Goal: Task Accomplishment & Management: Use online tool/utility

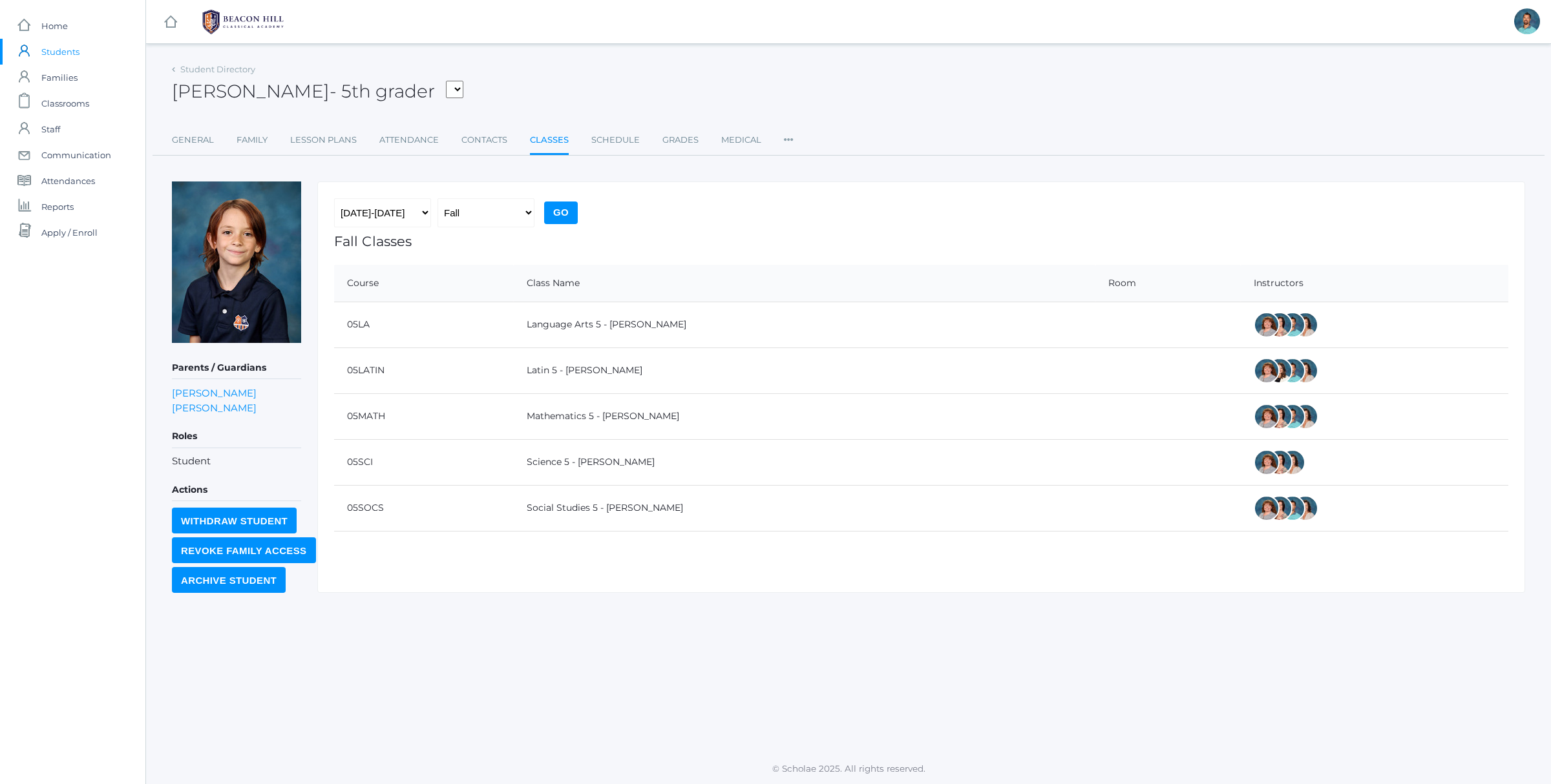
click at [66, 51] on span "Students" at bounding box center [60, 52] width 38 height 26
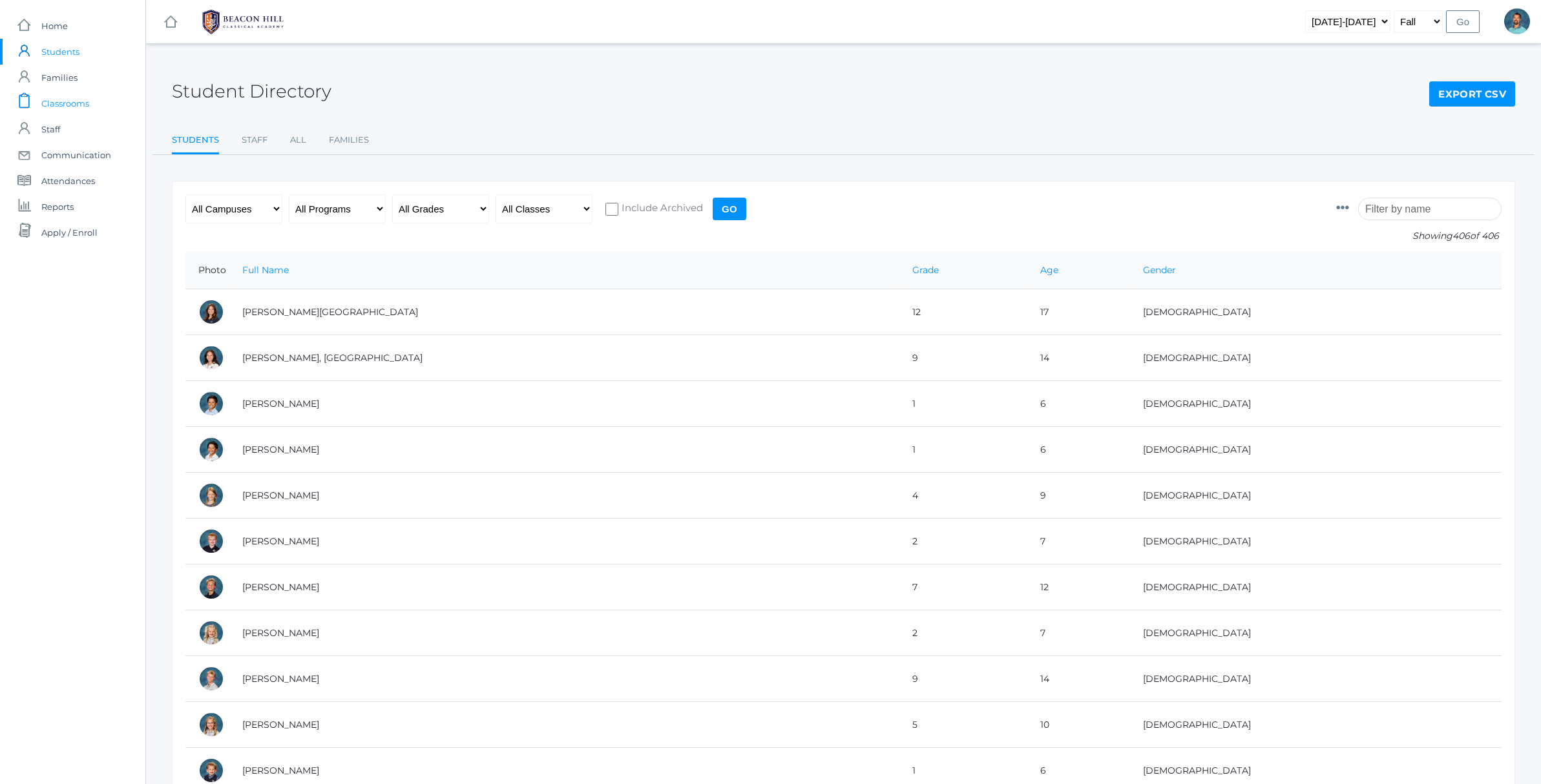
click at [57, 110] on span "Classrooms" at bounding box center [65, 103] width 48 height 26
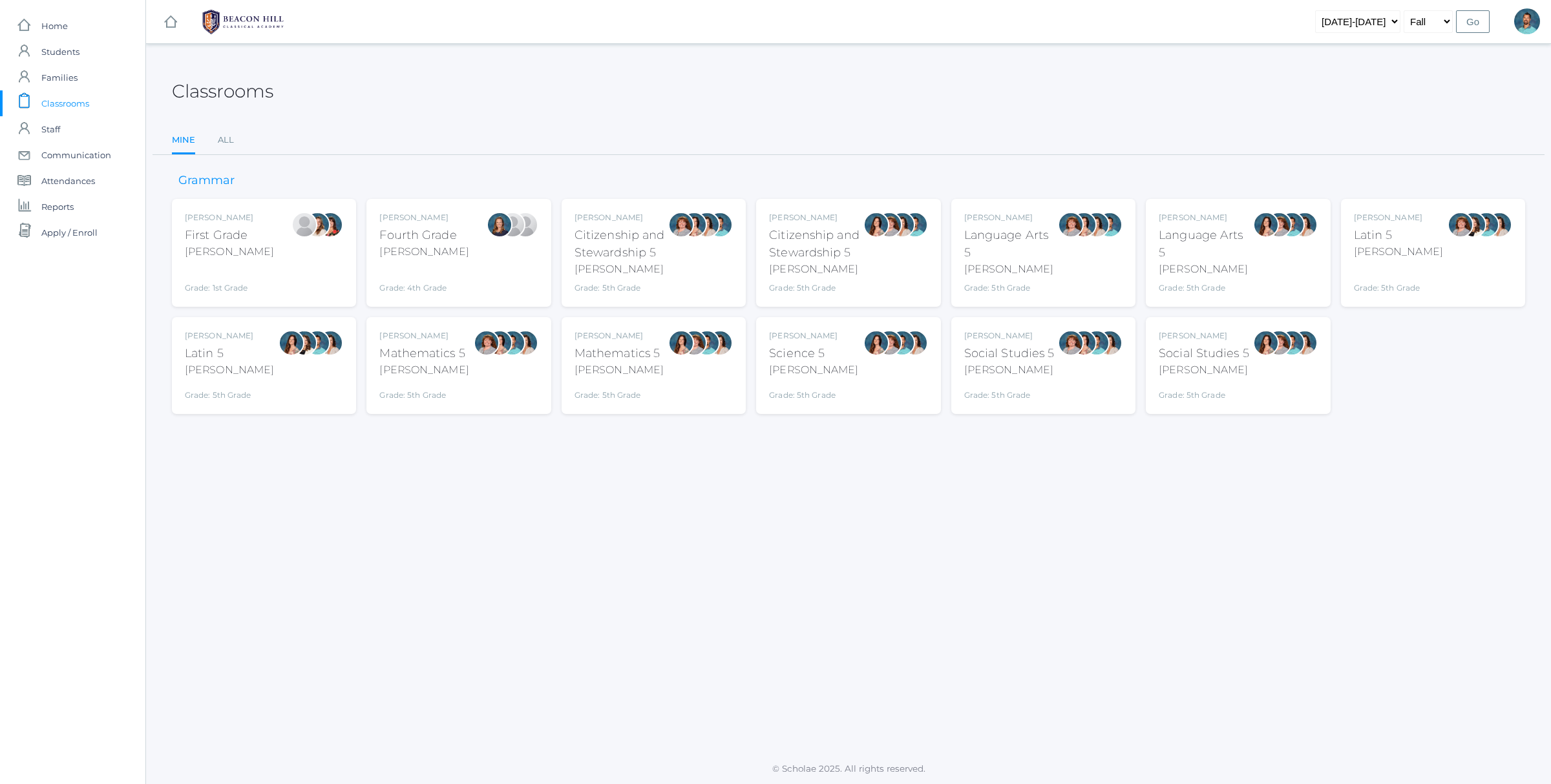
click at [1033, 250] on div "Language Arts 5" at bounding box center [1011, 244] width 94 height 35
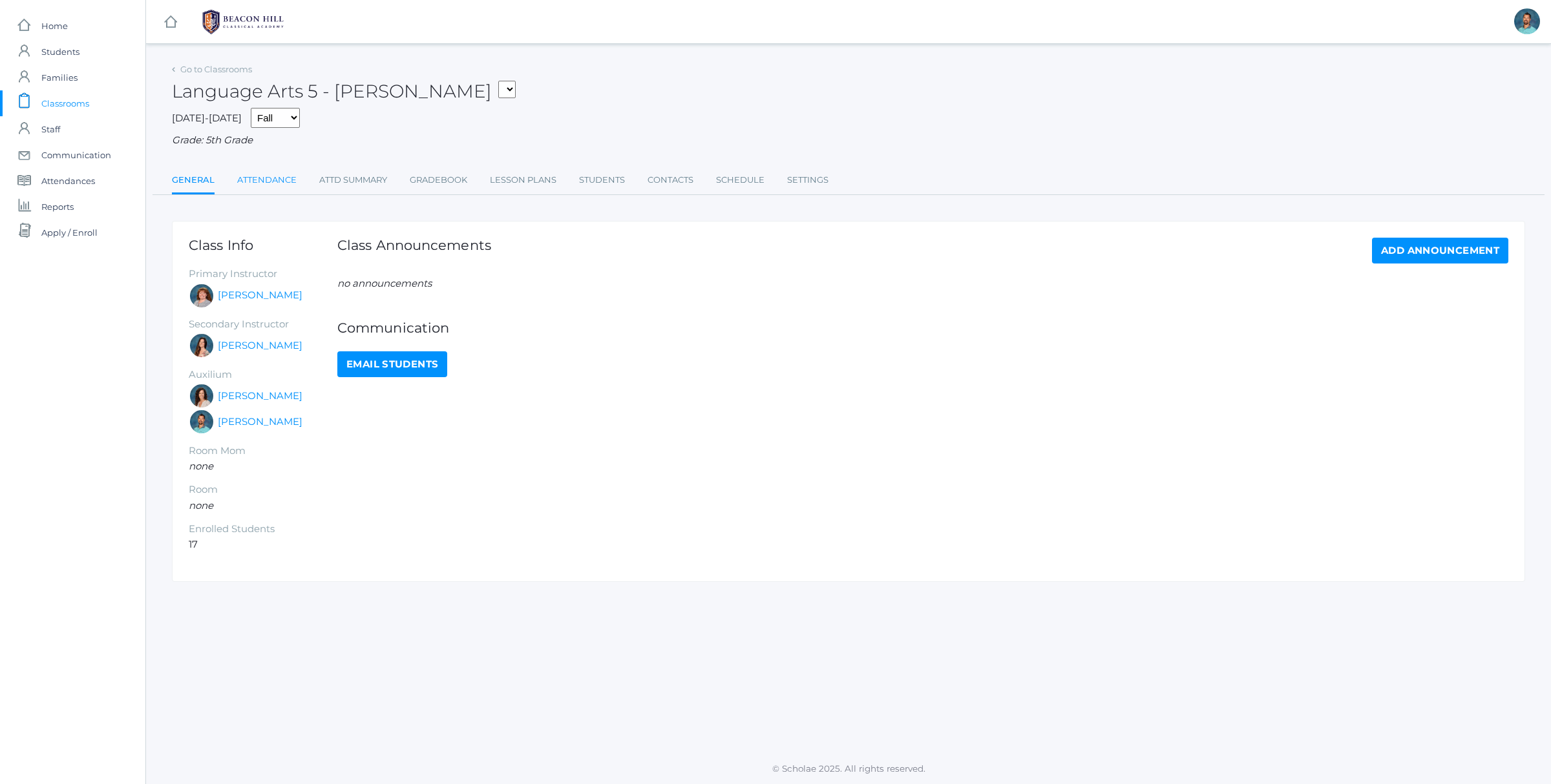
click at [273, 181] on link "Attendance" at bounding box center [267, 180] width 60 height 26
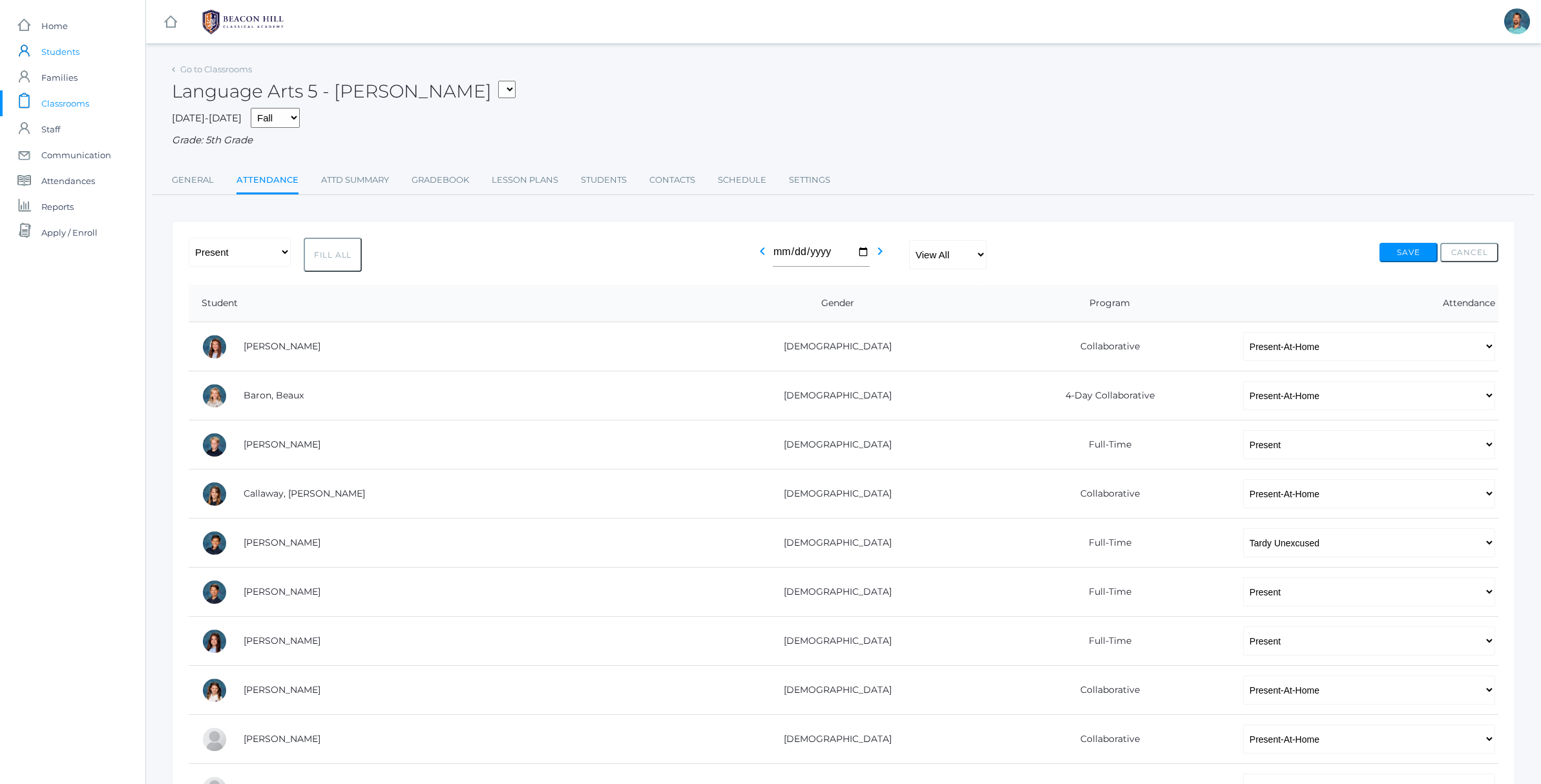
click at [59, 57] on span "Students" at bounding box center [60, 52] width 38 height 26
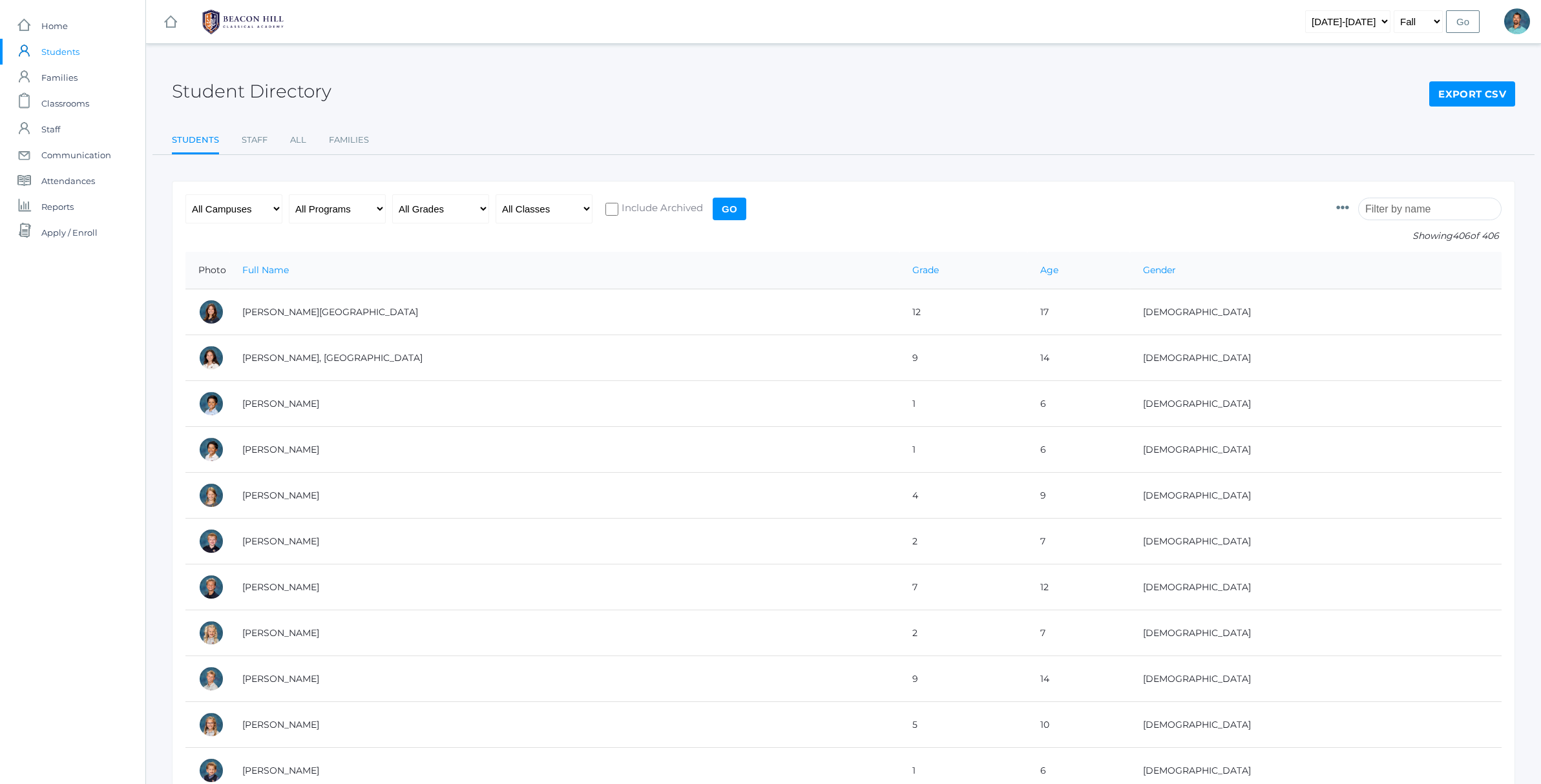
click at [1345, 208] on icon at bounding box center [1343, 209] width 13 height 13
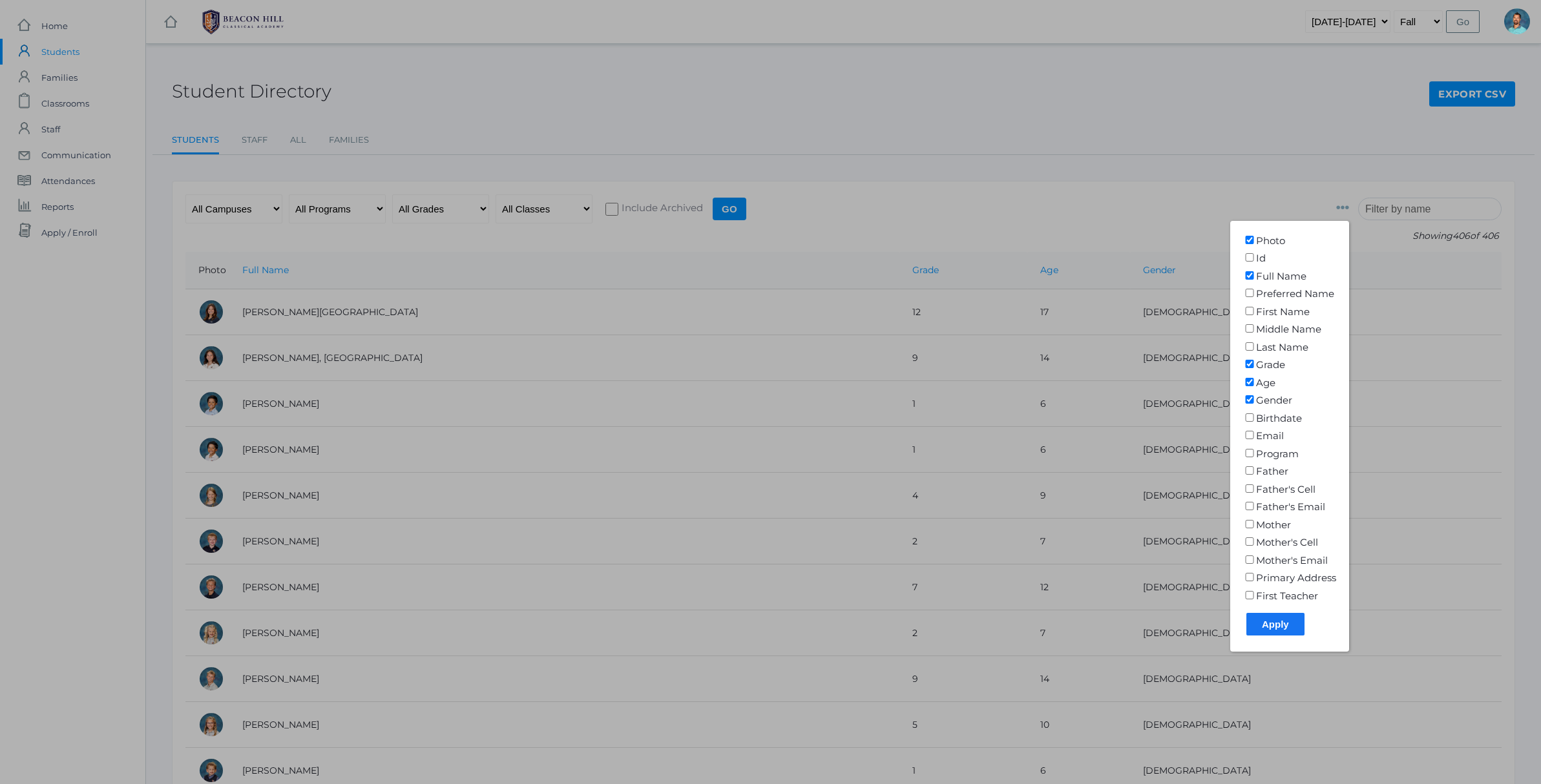
click at [1253, 591] on input"] "First Teacher" at bounding box center [1250, 595] width 13 height 8
checkbox input"] "true"
click at [1265, 613] on input "Apply" at bounding box center [1275, 624] width 58 height 23
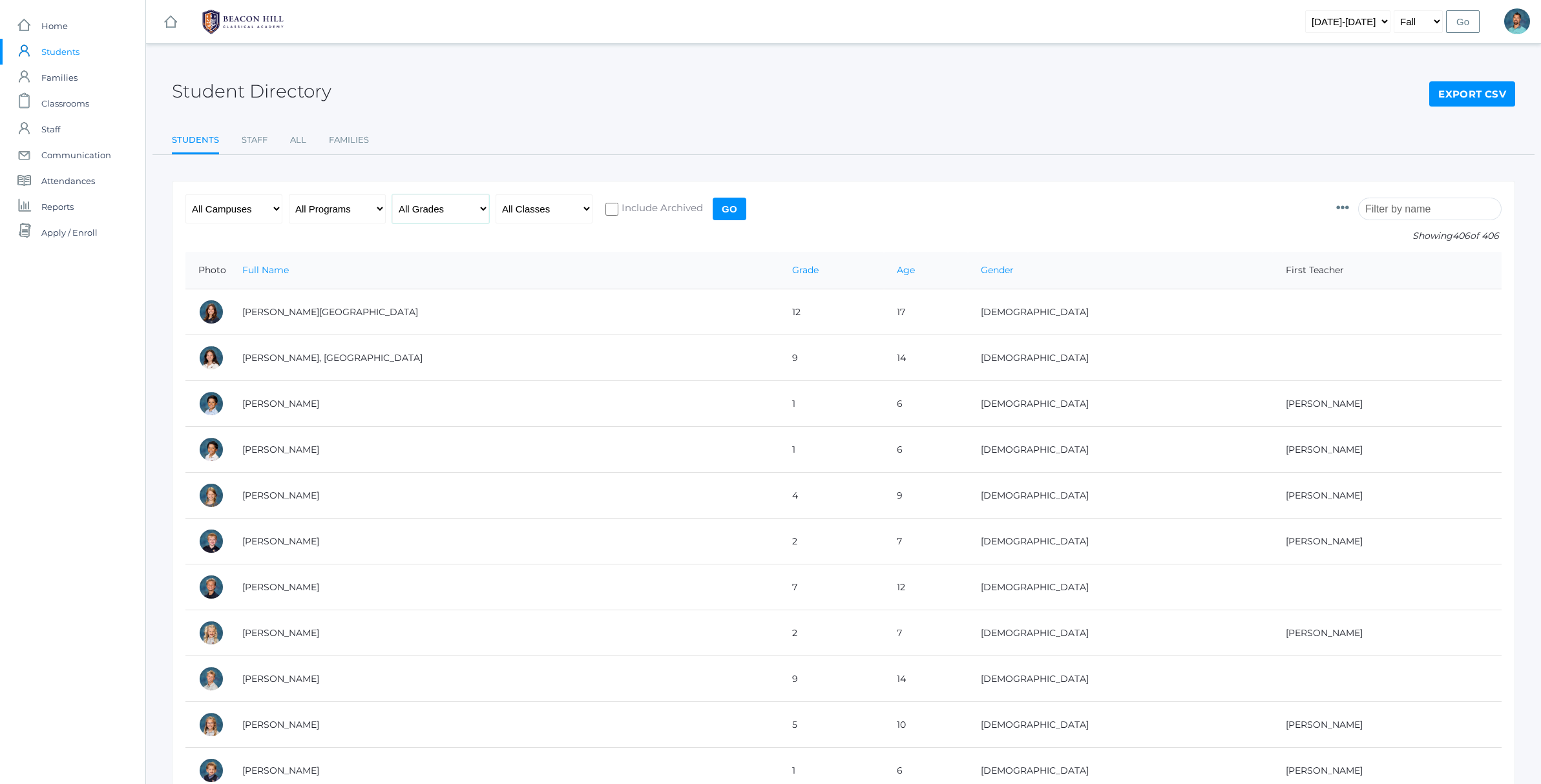
select select "5"
click at [724, 201] on input "Go" at bounding box center [730, 209] width 34 height 23
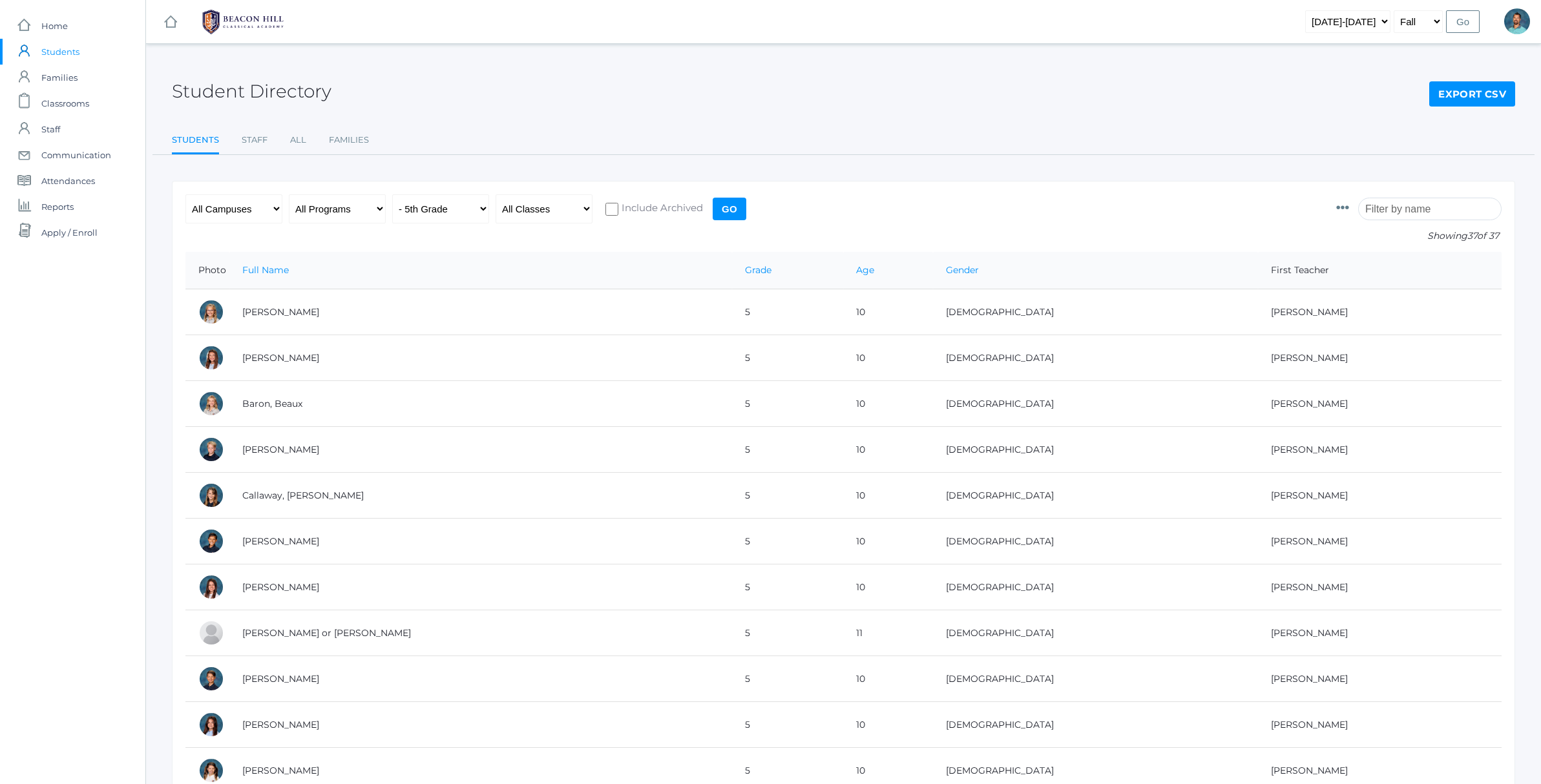
click at [1258, 271] on th "First Teacher" at bounding box center [1380, 270] width 243 height 38
click at [1262, 270] on th "First Teacher" at bounding box center [1380, 270] width 243 height 38
click at [1474, 89] on link "Export CSV" at bounding box center [1472, 94] width 86 height 26
click at [1354, 211] on div "Photo Id Full Name Preferred Name First Name Middle Name Last Name Grade Age Ge…" at bounding box center [1419, 223] width 165 height 57
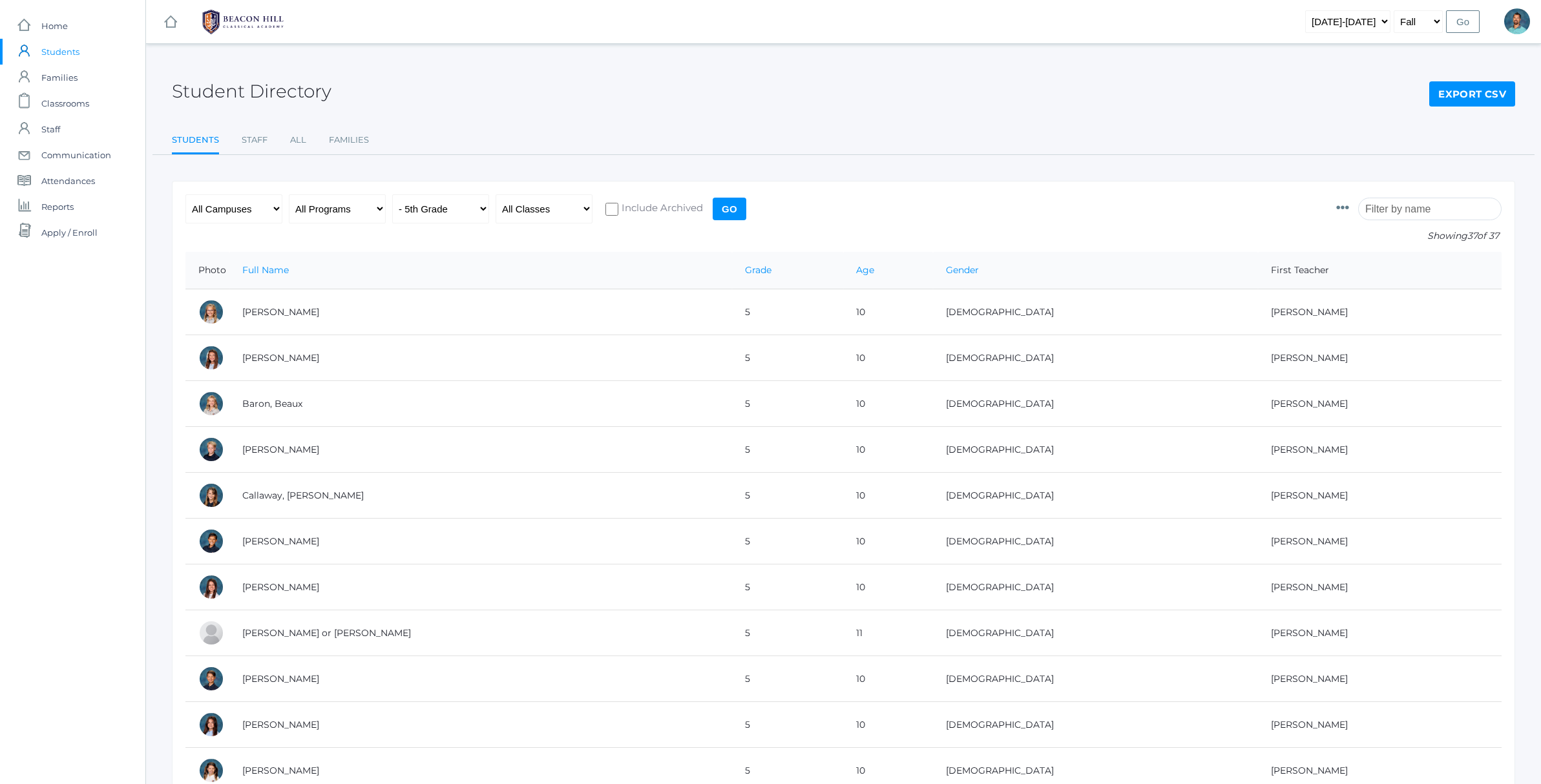
click at [1349, 209] on icon at bounding box center [1343, 209] width 13 height 13
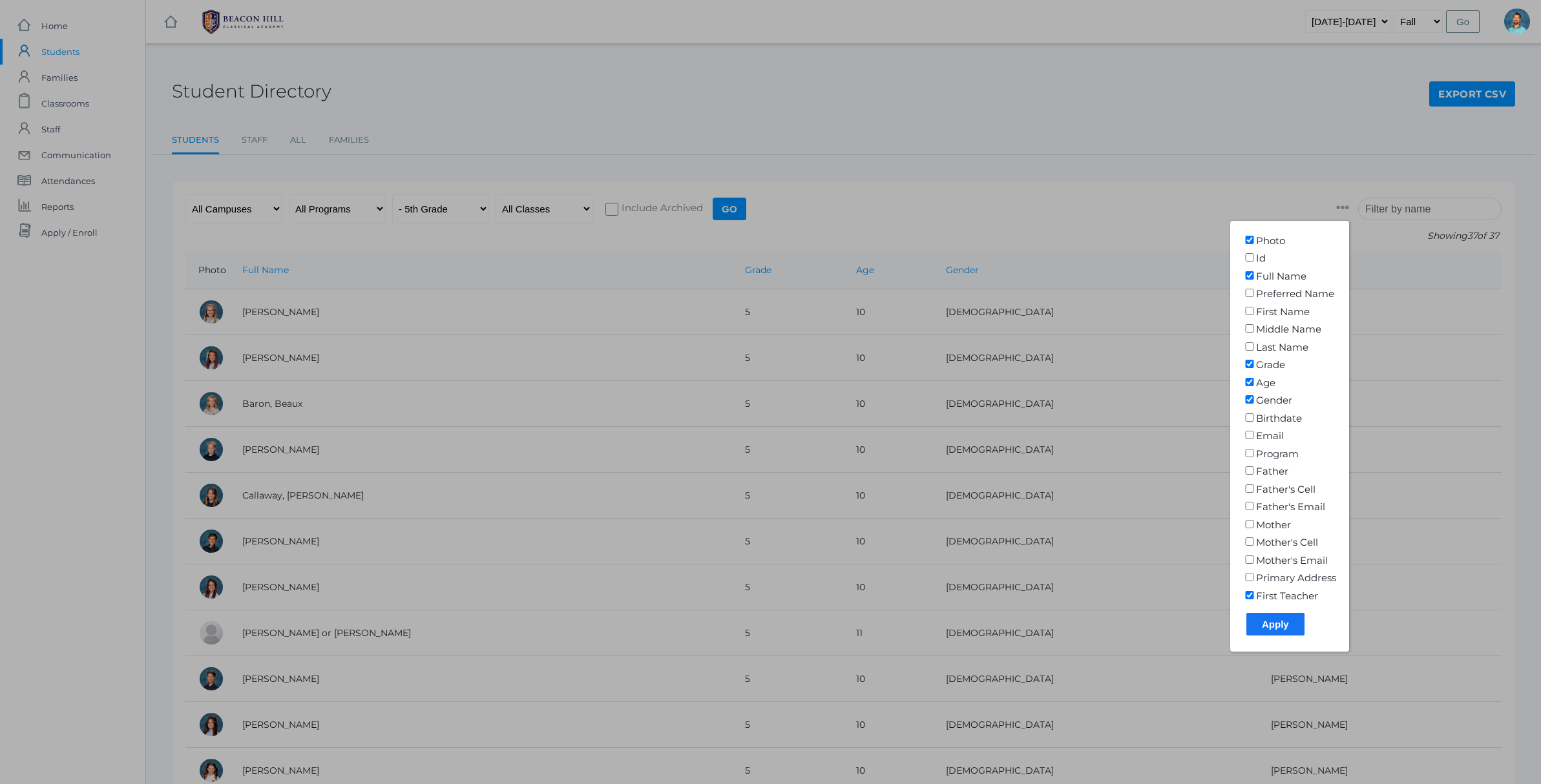
click at [1289, 125] on div at bounding box center [770, 392] width 1541 height 784
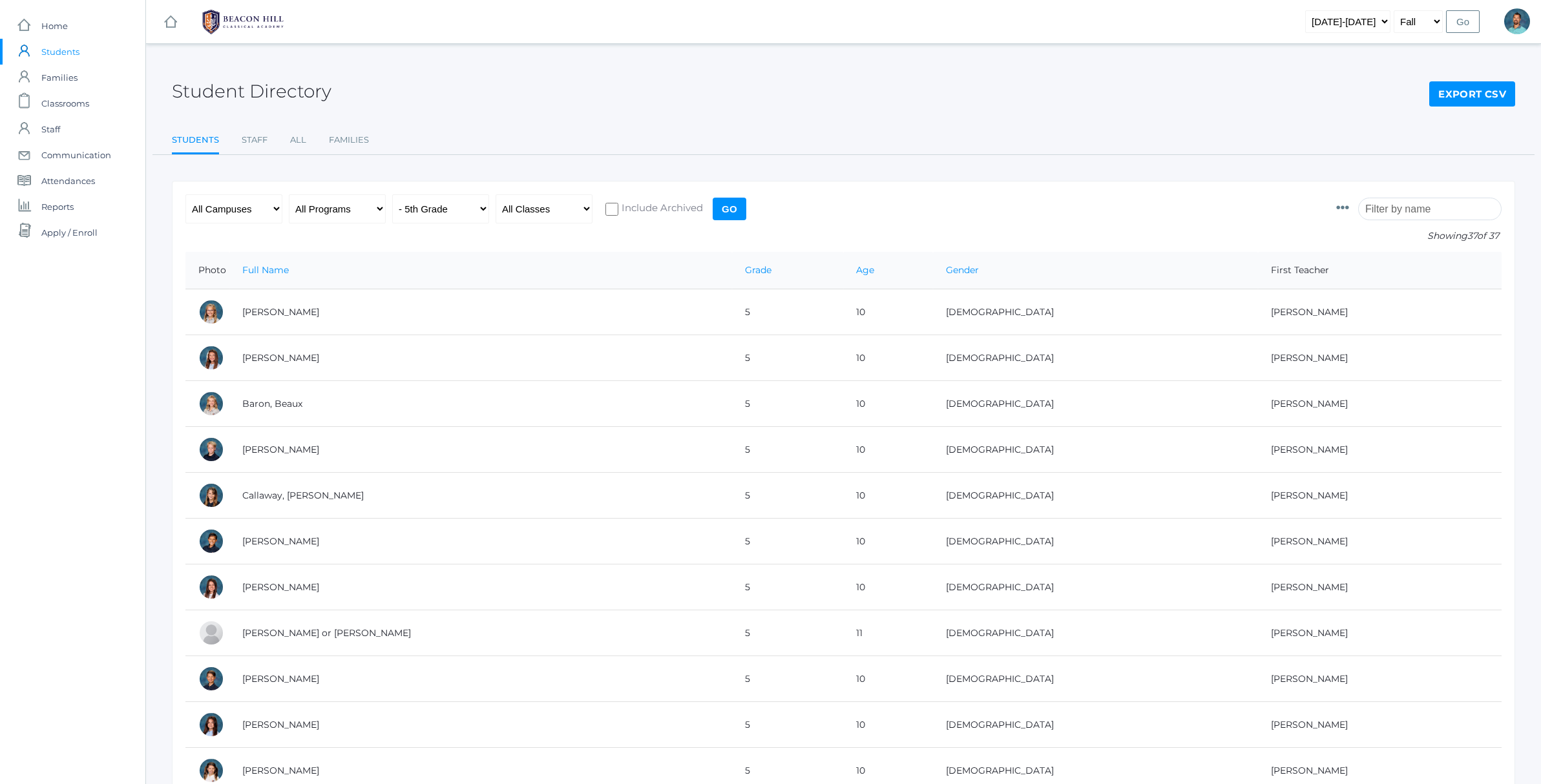
click at [1471, 96] on link "Export CSV" at bounding box center [1472, 94] width 86 height 26
click at [949, 0] on div "icons/ui/navigation/hamburger Created with Sketch. icons/ui/navigation/home Cre…" at bounding box center [843, 21] width 1395 height 43
